Goal: Transaction & Acquisition: Download file/media

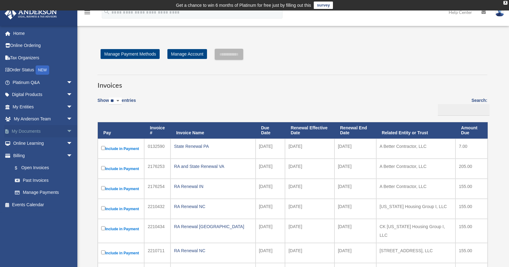
click at [39, 134] on link "My Documents arrow_drop_down" at bounding box center [43, 131] width 78 height 12
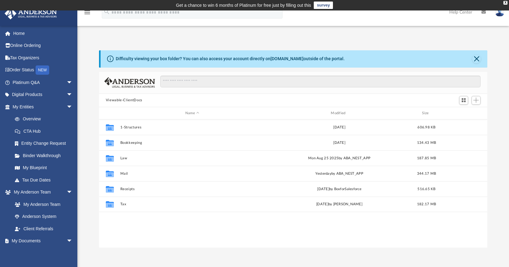
scroll to position [136, 383]
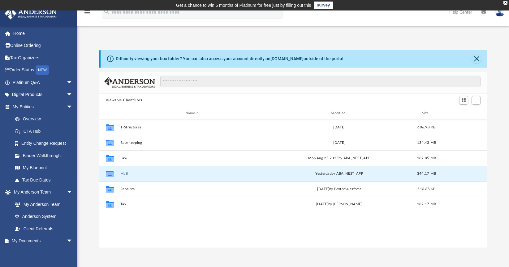
click at [124, 172] on button "Mail" at bounding box center [192, 174] width 144 height 4
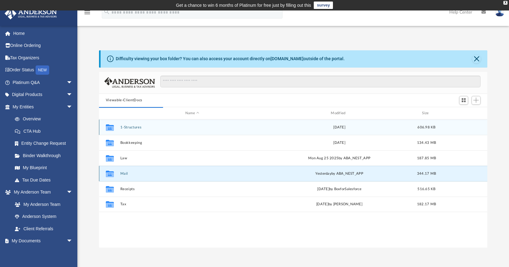
scroll to position [117, 383]
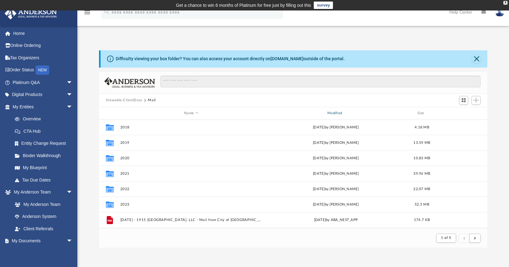
click at [332, 113] on div "Modified" at bounding box center [335, 114] width 142 height 6
click at [505, 2] on div "X" at bounding box center [505, 3] width 4 height 4
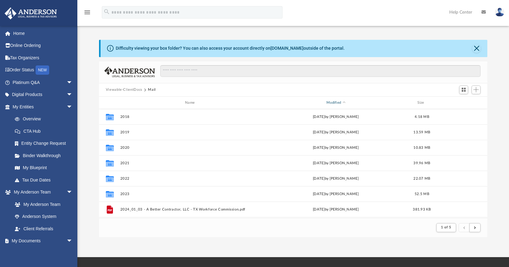
click at [336, 103] on div "Modified" at bounding box center [335, 103] width 142 height 6
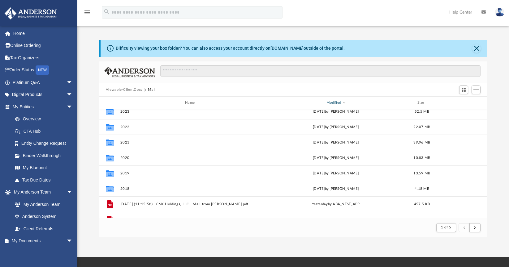
scroll to position [10, 0]
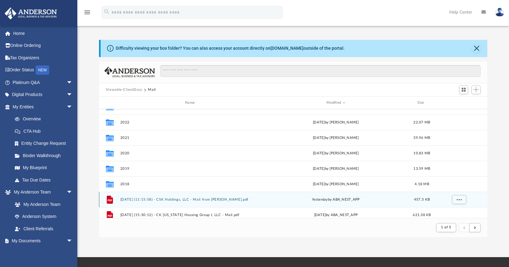
click at [203, 199] on button "[DATE] (11:15:58) - CSK Holdings, LLC - Mail from [PERSON_NAME].pdf" at bounding box center [191, 200] width 142 height 4
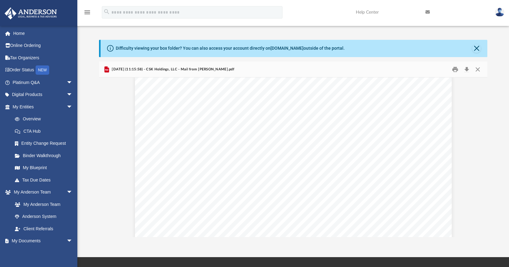
scroll to position [76, 0]
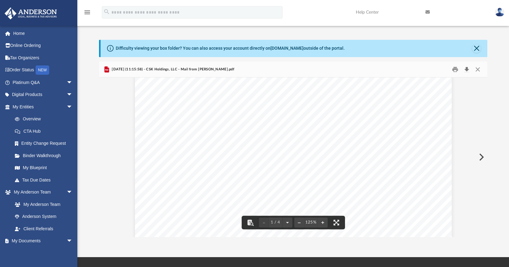
click at [465, 68] on button "Download" at bounding box center [466, 70] width 11 height 10
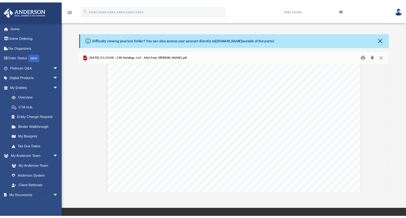
scroll to position [180, 0]
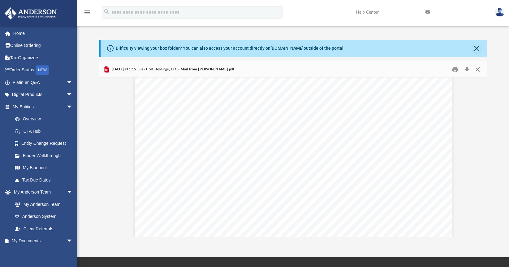
click at [479, 71] on button "Close" at bounding box center [477, 70] width 11 height 10
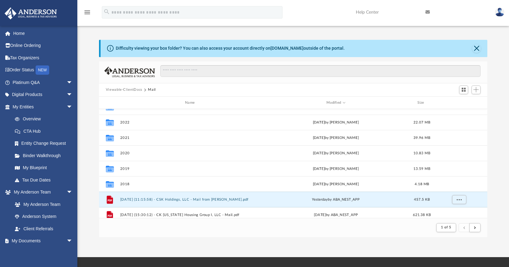
scroll to position [117, 383]
